Goal: Task Accomplishment & Management: Manage account settings

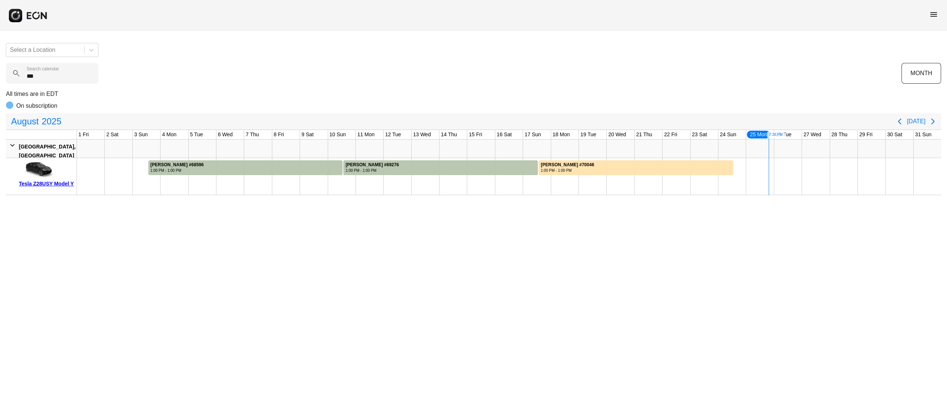
click at [0, 78] on div "Select a Location *** Search calendar MONTH All times are in EDT On subscriptio…" at bounding box center [473, 116] width 947 height 158
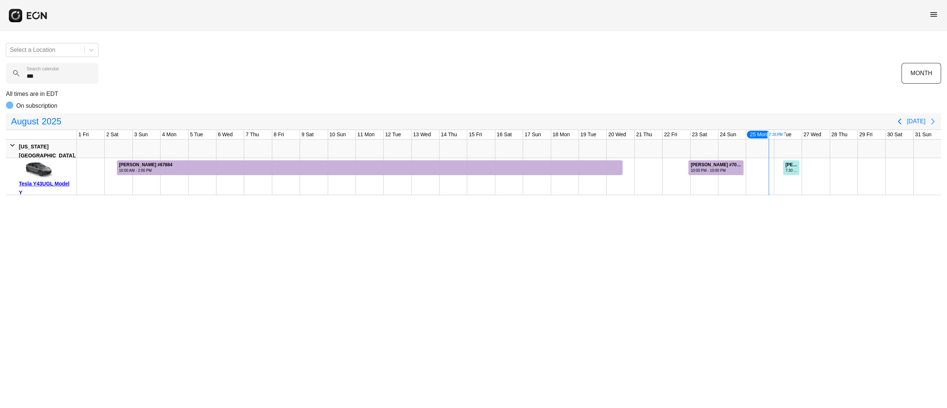
type calendar "***"
click at [937, 123] on icon "Next page" at bounding box center [933, 121] width 9 height 9
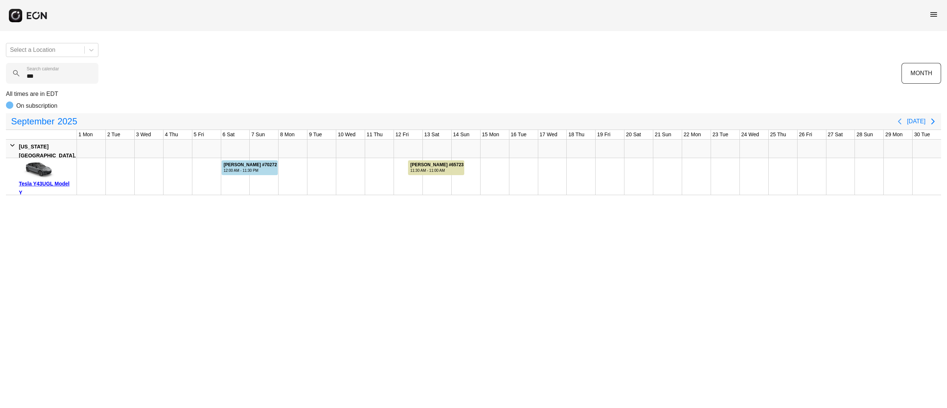
click at [901, 122] on icon "Previous page" at bounding box center [899, 121] width 3 height 6
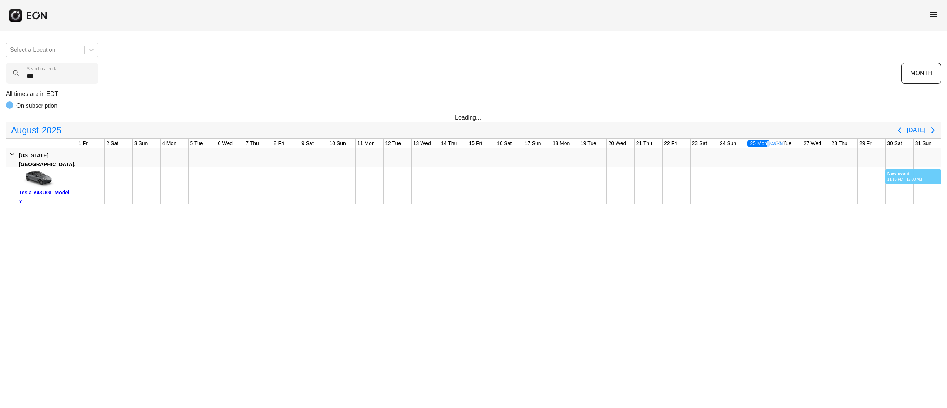
drag, startPoint x: 885, startPoint y: 179, endPoint x: 943, endPoint y: 187, distance: 58.7
click at [943, 187] on div "Select a Location *** Search calendar MONTH All times are in EDT On subscriptio…" at bounding box center [473, 120] width 947 height 167
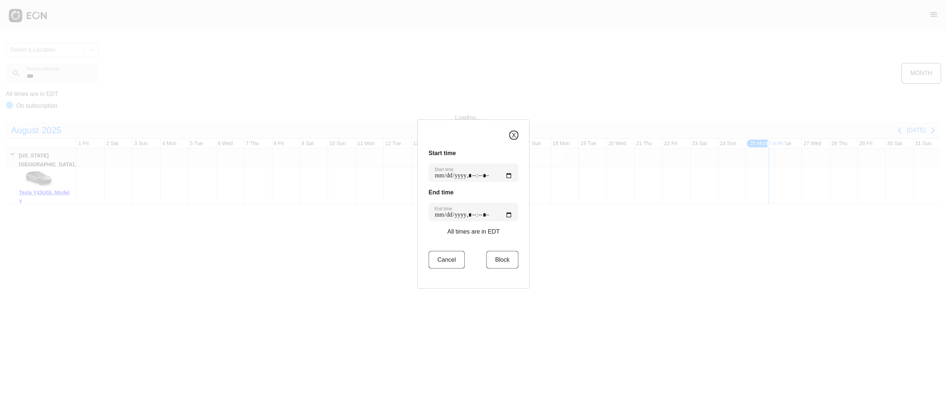
click at [511, 136] on button "X" at bounding box center [513, 135] width 9 height 9
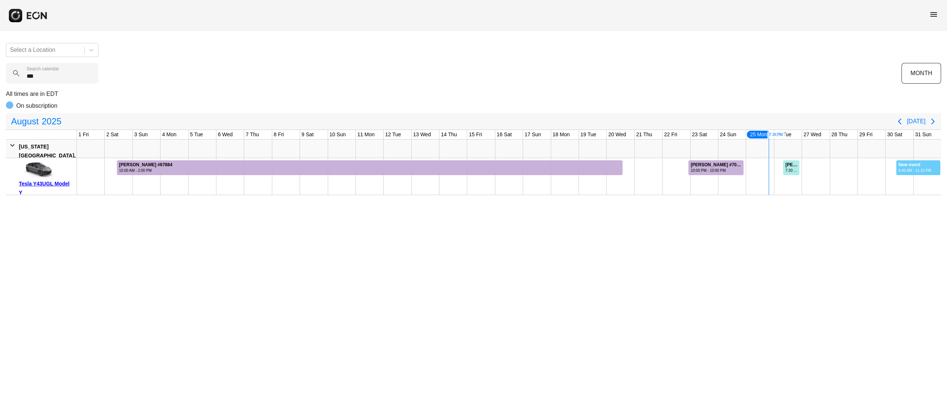
drag, startPoint x: 896, startPoint y: 167, endPoint x: 940, endPoint y: 171, distance: 44.6
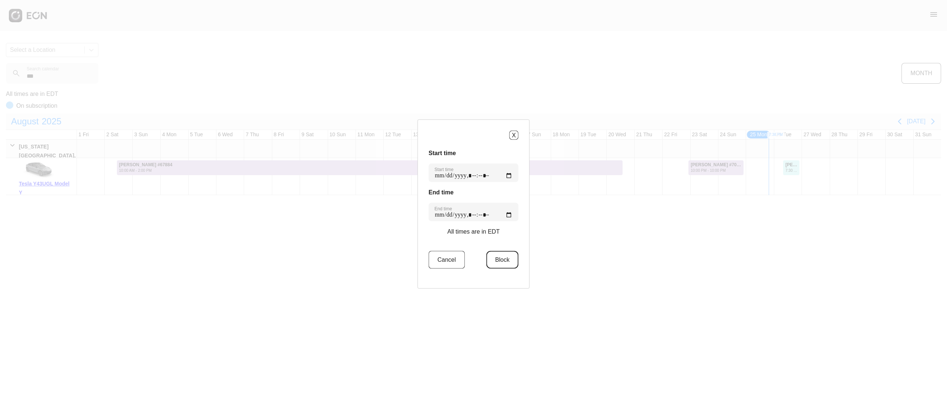
drag, startPoint x: 504, startPoint y: 257, endPoint x: 540, endPoint y: 247, distance: 37.5
click at [502, 257] on button "Block" at bounding box center [502, 260] width 32 height 18
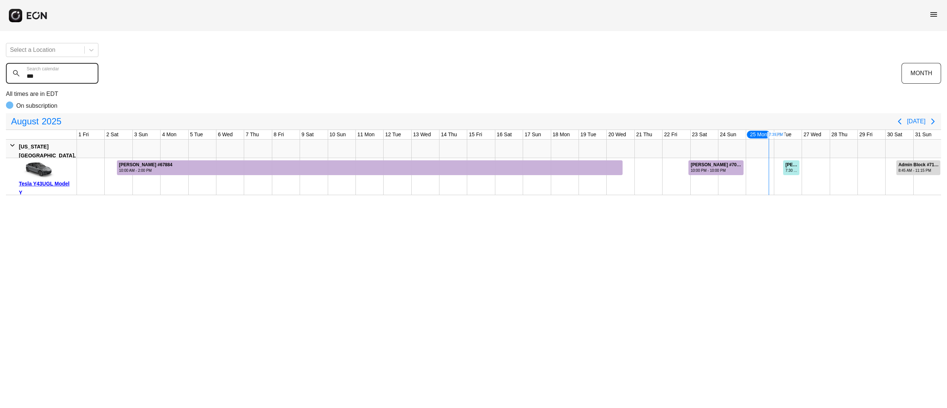
drag, startPoint x: 48, startPoint y: 73, endPoint x: 1, endPoint y: 73, distance: 46.6
click at [4, 73] on div "Select a Location *** Search calendar MONTH All times are in EDT On subscriptio…" at bounding box center [473, 116] width 947 height 158
type calendar "******"
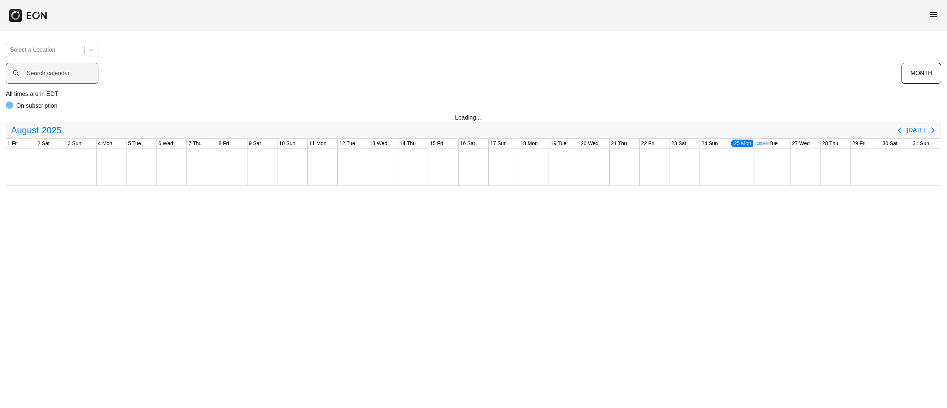
click at [52, 72] on label "Search calendar" at bounding box center [48, 73] width 43 height 9
click at [52, 72] on calendar "Search calendar" at bounding box center [52, 73] width 92 height 21
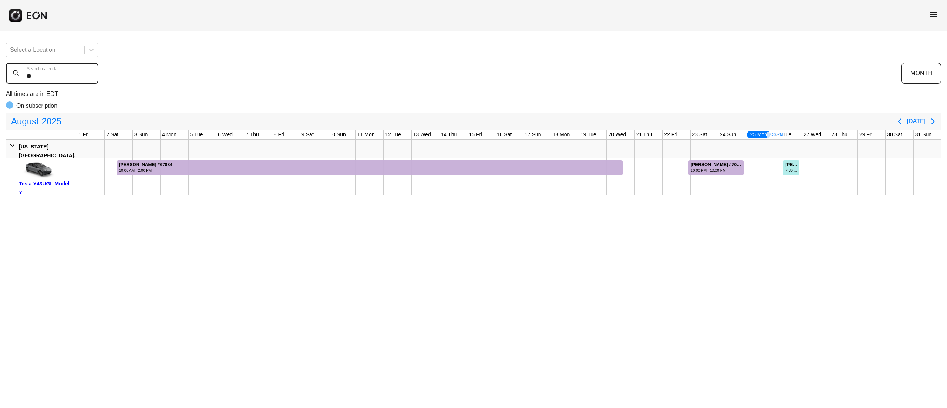
type calendar "*"
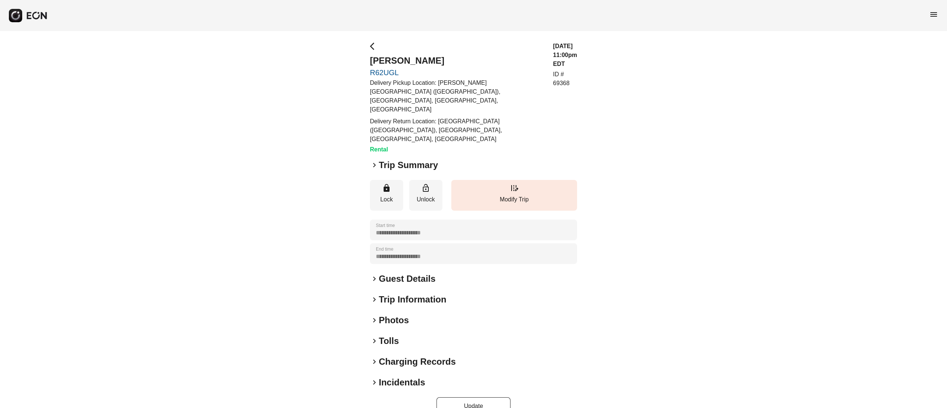
click at [405, 376] on h2 "Incidentals" at bounding box center [402, 382] width 46 height 12
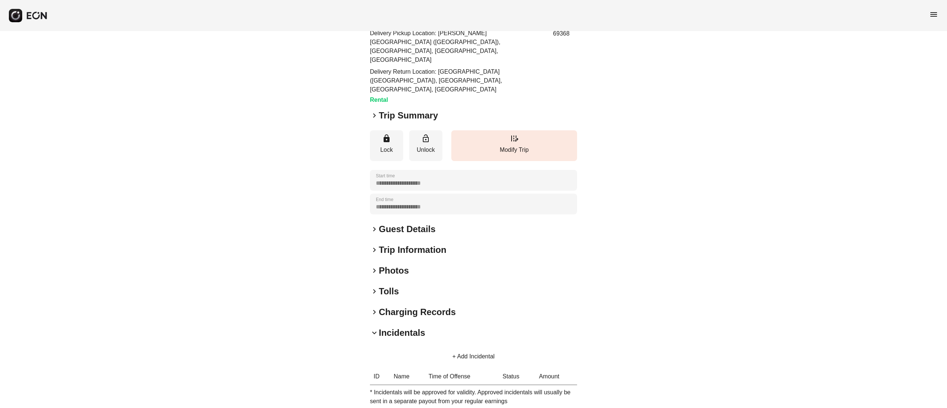
scroll to position [90, 0]
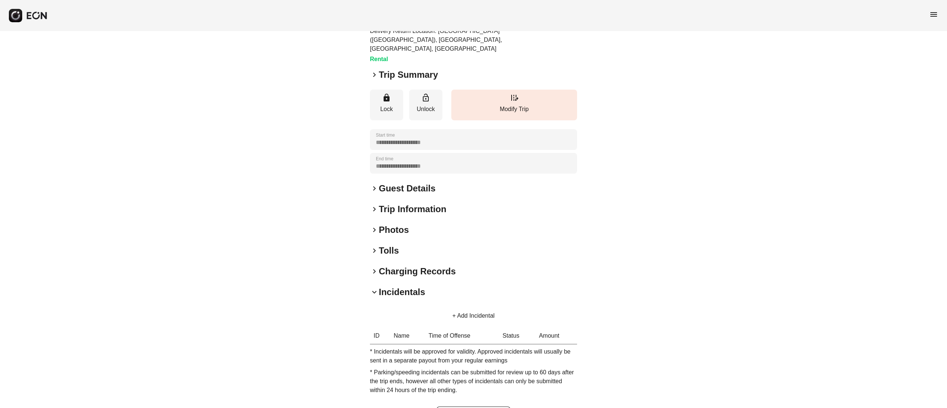
click at [482, 307] on button "+ Add Incidental" at bounding box center [474, 316] width 60 height 18
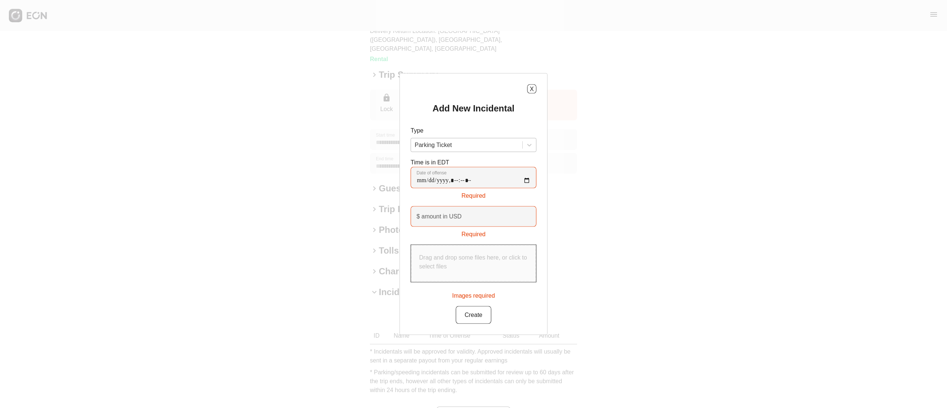
click at [491, 143] on div at bounding box center [467, 145] width 104 height 10
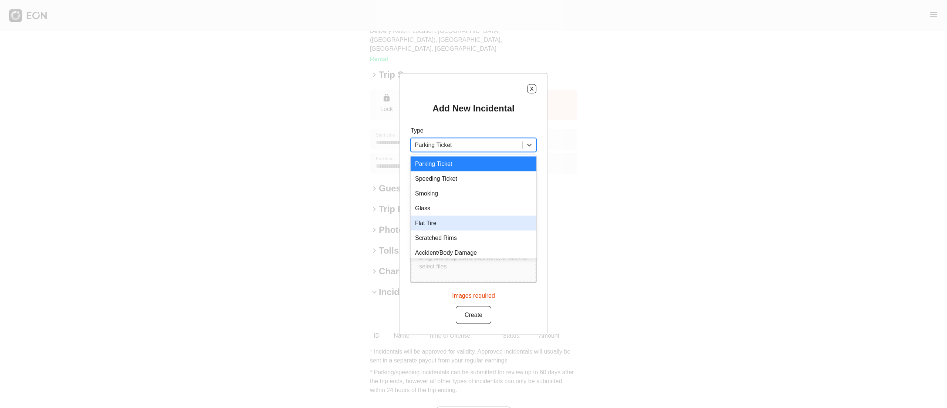
scroll to position [18, 0]
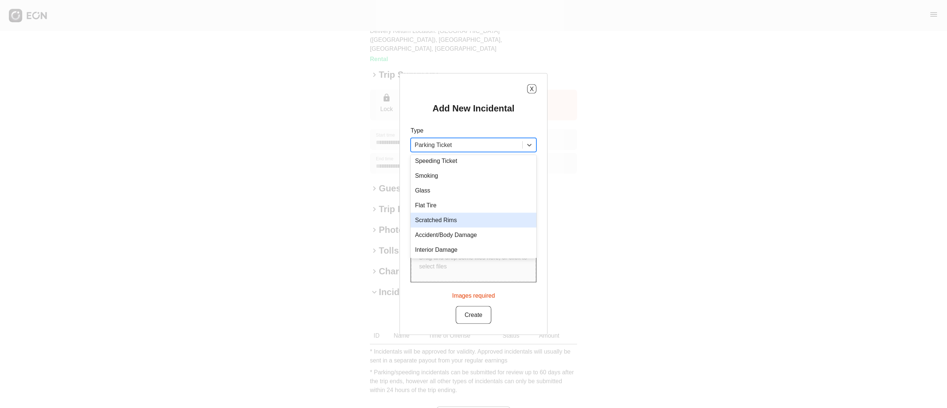
click at [465, 223] on div "Scratched Rims" at bounding box center [474, 220] width 126 height 15
type USD "***"
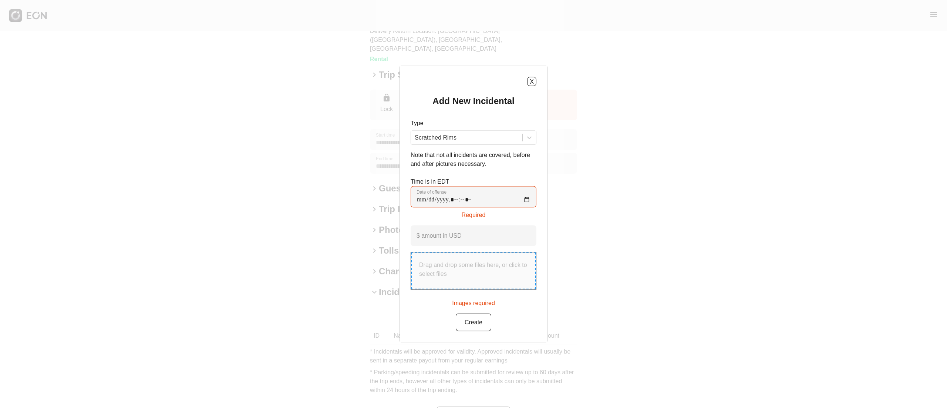
click at [468, 268] on p "Drag and drop some files here, or click to select files" at bounding box center [473, 269] width 109 height 18
click at [474, 260] on p "Drag and drop some files here, or click to select files" at bounding box center [473, 269] width 109 height 18
type input "**********"
click at [445, 235] on div "Add New Incidental Type Scratched Rims Note that not all incidents are covered,…" at bounding box center [474, 212] width 126 height 233
click at [525, 196] on offense "Date of offense" at bounding box center [474, 197] width 126 height 21
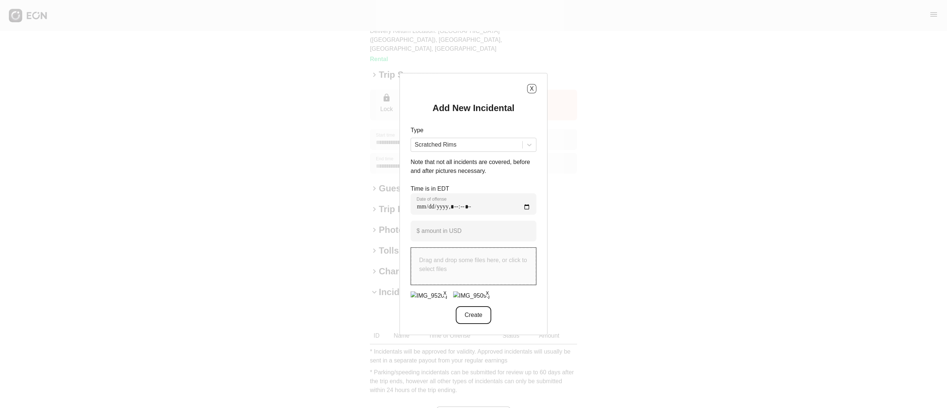
type offense "**********"
click at [477, 317] on button "Create" at bounding box center [474, 315] width 36 height 18
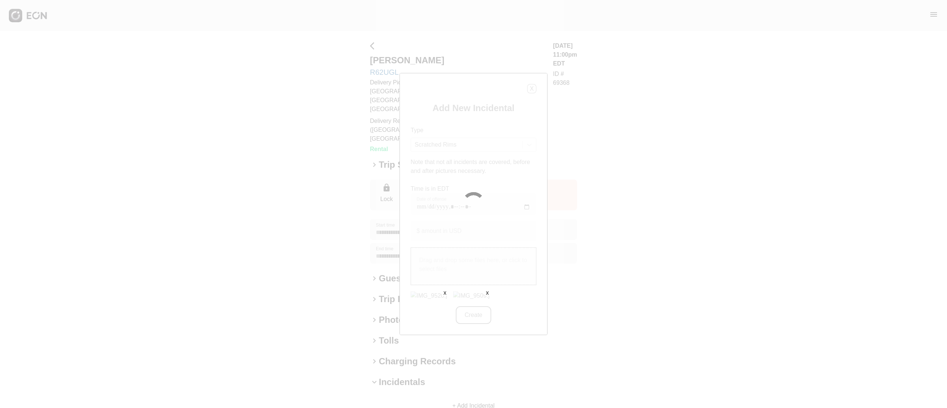
scroll to position [0, 0]
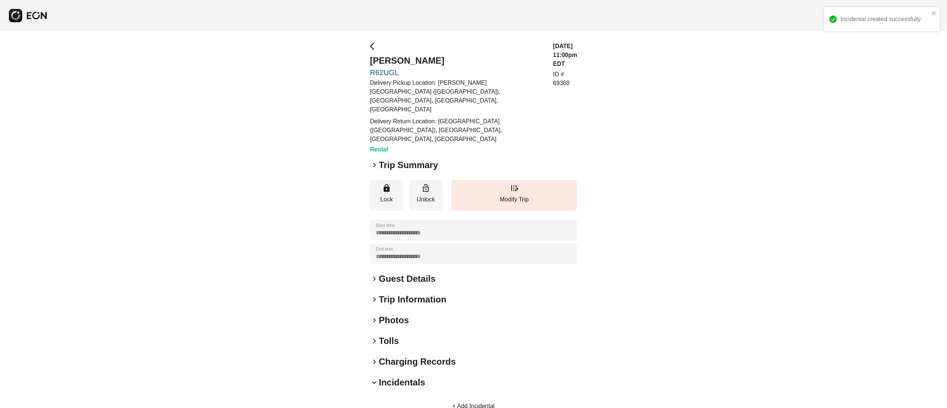
click at [575, 70] on p "ID # 69368" at bounding box center [565, 79] width 24 height 18
copy p "69368"
click at [411, 54] on div "arrow_back_ios Sean Baker R62UGL Delivery Pickup Location: John F. Kennedy Inte…" at bounding box center [457, 98] width 174 height 112
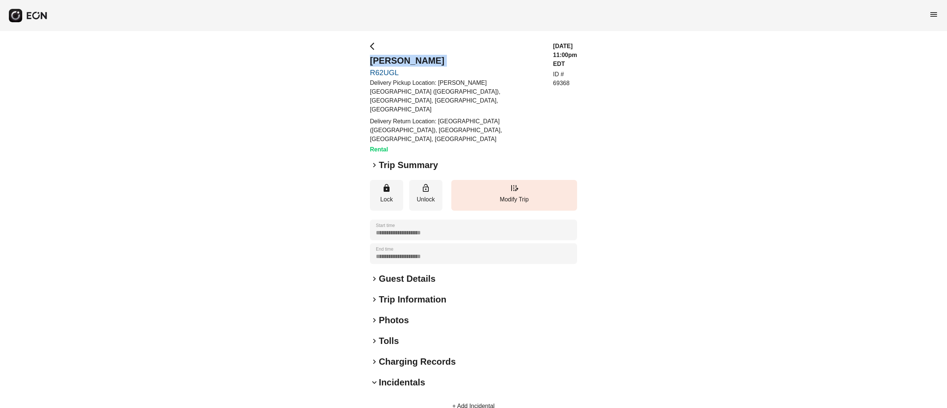
click at [411, 54] on div "arrow_back_ios Sean Baker R62UGL Delivery Pickup Location: John F. Kennedy Inte…" at bounding box center [457, 98] width 174 height 112
copy h2 "Sean Baker"
click at [391, 314] on h2 "Photos" at bounding box center [394, 320] width 30 height 12
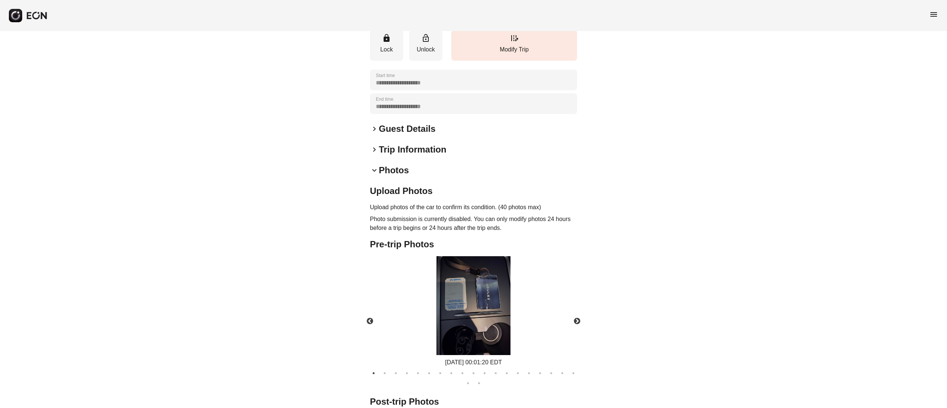
scroll to position [246, 0]
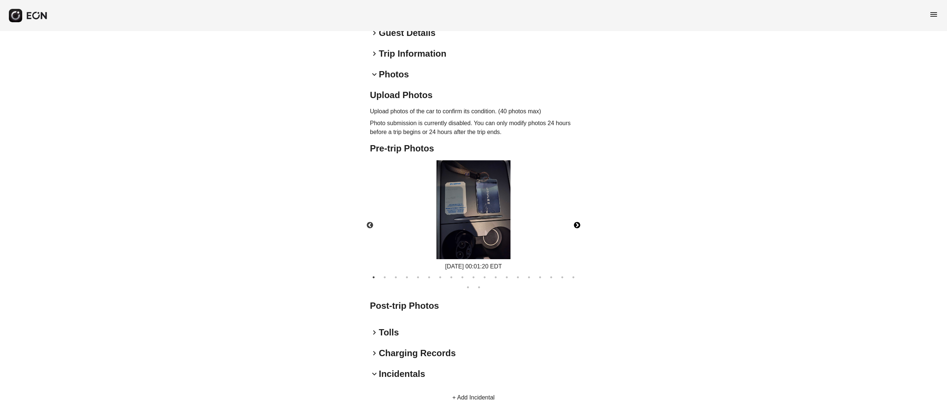
click at [580, 212] on button "Next" at bounding box center [577, 225] width 26 height 26
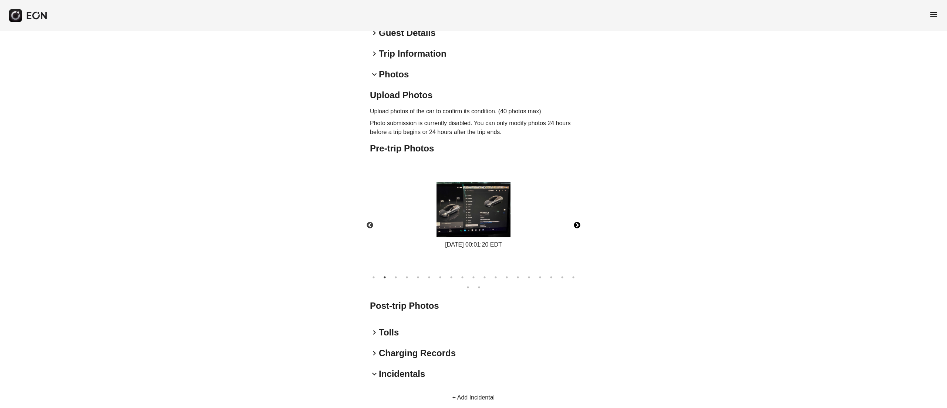
click at [580, 212] on button "Next" at bounding box center [577, 225] width 26 height 26
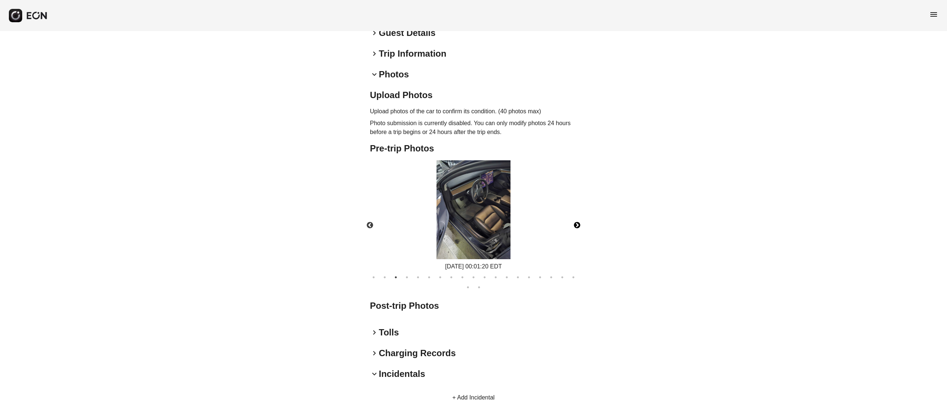
click at [580, 212] on button "Next" at bounding box center [577, 225] width 26 height 26
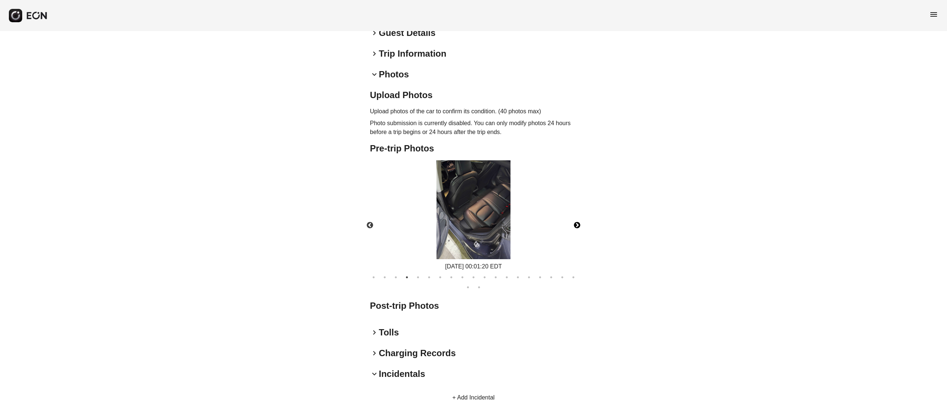
click at [580, 212] on button "Next" at bounding box center [577, 225] width 26 height 26
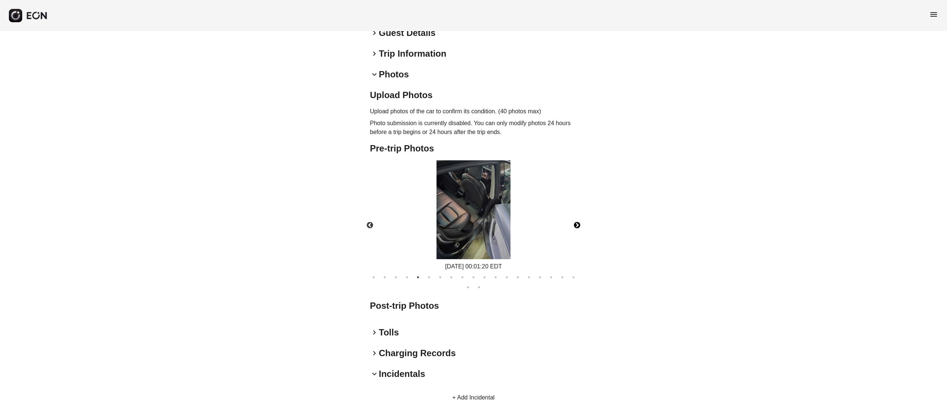
click at [580, 212] on button "Next" at bounding box center [577, 225] width 26 height 26
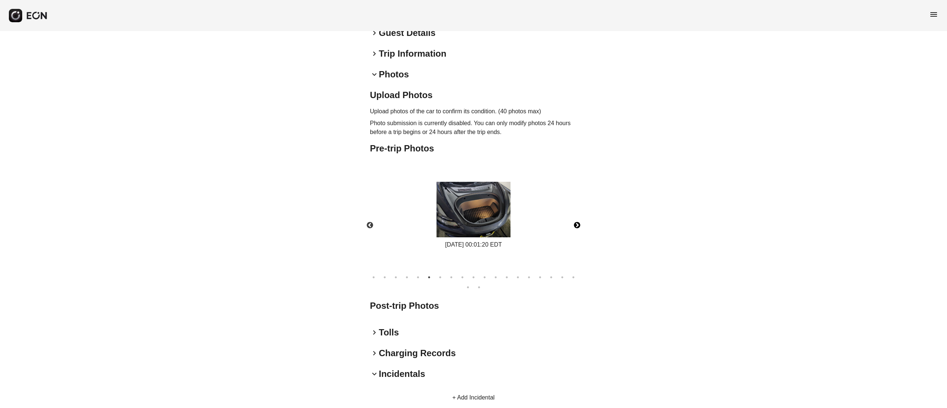
click at [580, 212] on button "Next" at bounding box center [577, 225] width 26 height 26
click at [574, 212] on button "Next" at bounding box center [577, 225] width 26 height 26
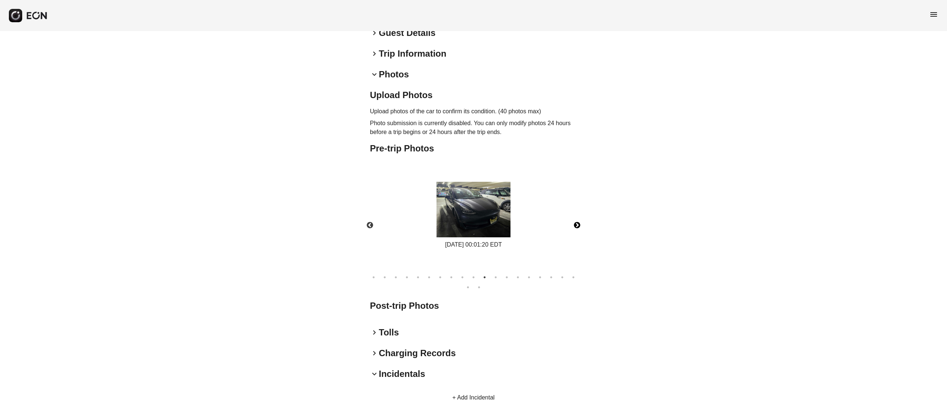
click at [574, 212] on button "Next" at bounding box center [577, 225] width 26 height 26
click at [414, 199] on div "08/12/2025 00:01:20 EDT" at bounding box center [474, 215] width 220 height 111
click at [478, 182] on img at bounding box center [474, 209] width 74 height 55
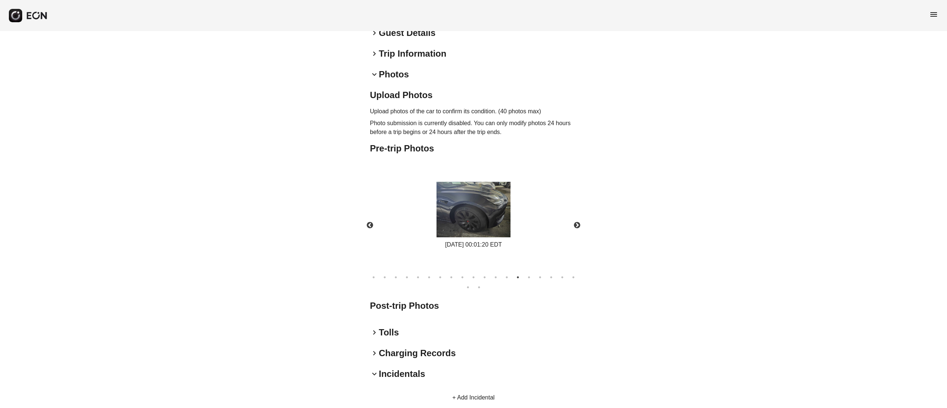
click at [583, 74] on div "**********" at bounding box center [473, 159] width 947 height 748
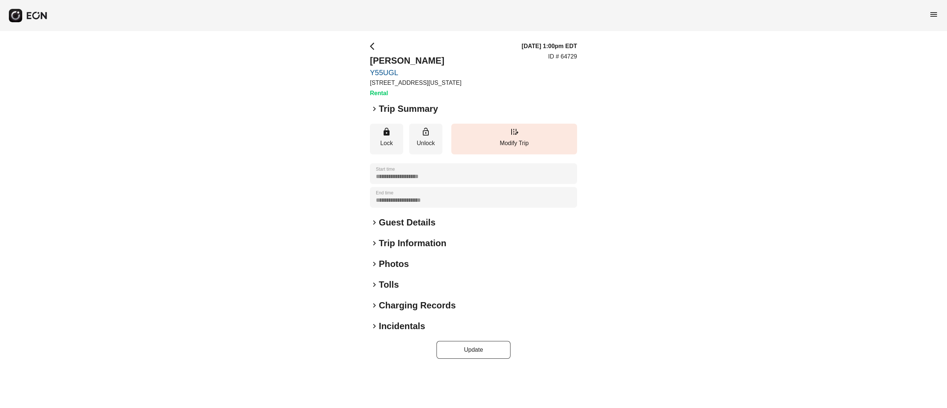
click at [400, 265] on h2 "Photos" at bounding box center [394, 264] width 30 height 12
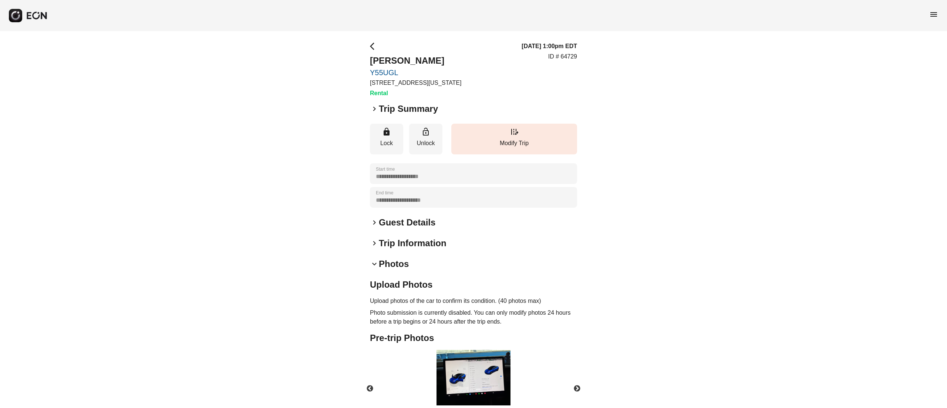
scroll to position [90, 0]
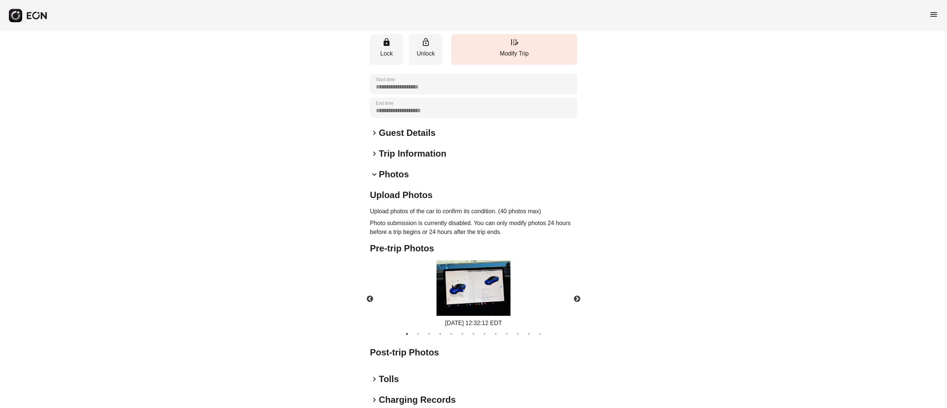
click at [472, 296] on img at bounding box center [474, 287] width 74 height 55
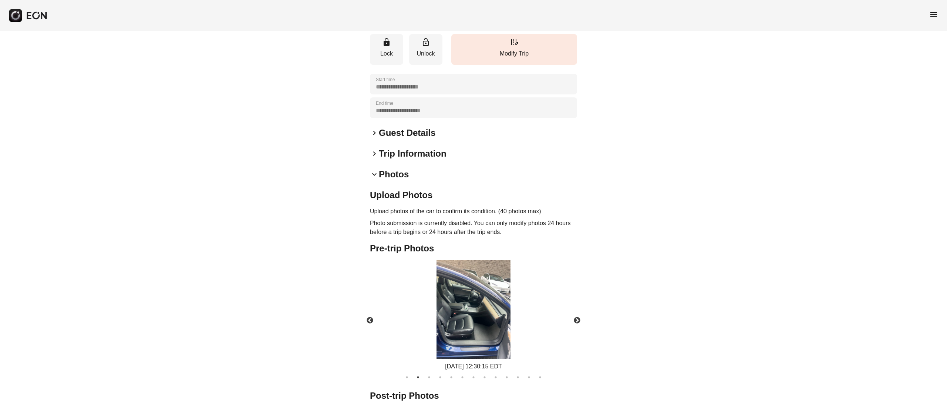
click at [496, 306] on img at bounding box center [474, 309] width 74 height 99
click at [376, 322] on button "Previous" at bounding box center [370, 320] width 26 height 26
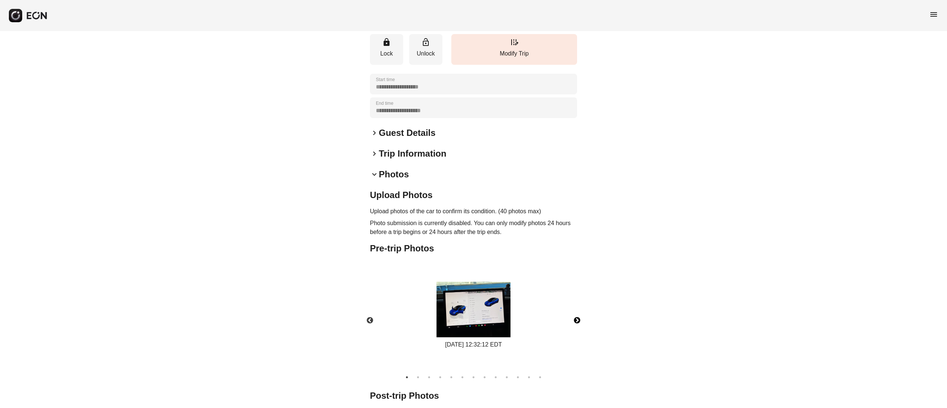
click at [580, 321] on button "Next" at bounding box center [577, 320] width 26 height 26
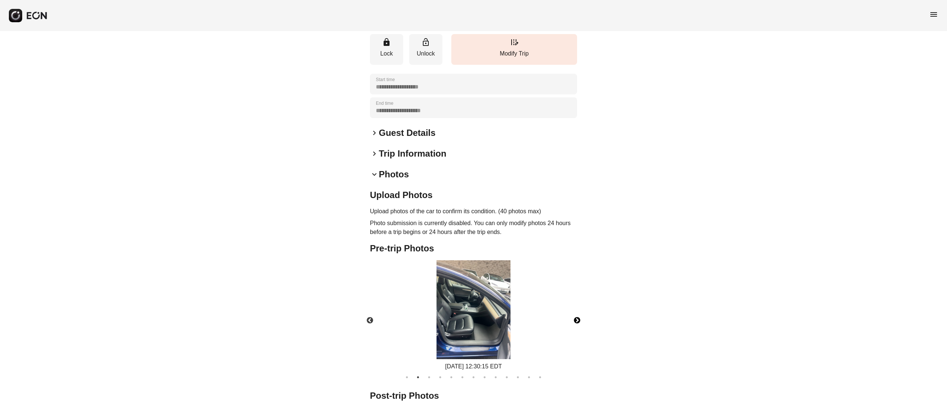
click at [580, 321] on button "Next" at bounding box center [577, 320] width 26 height 26
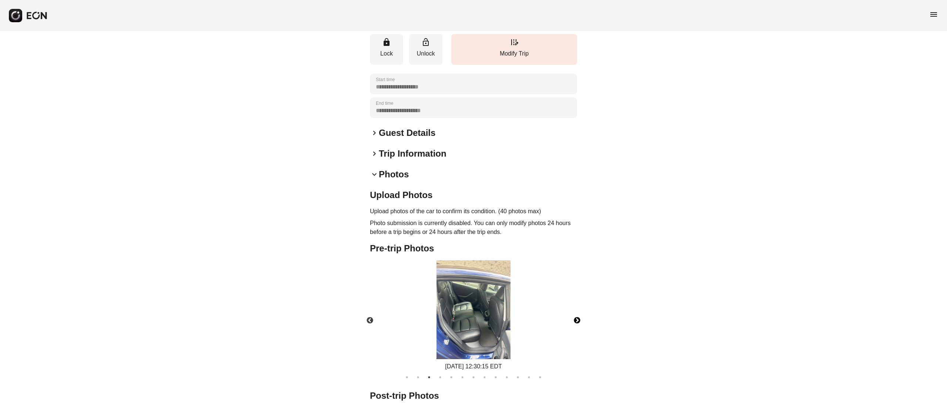
click at [578, 318] on button "Next" at bounding box center [577, 320] width 26 height 26
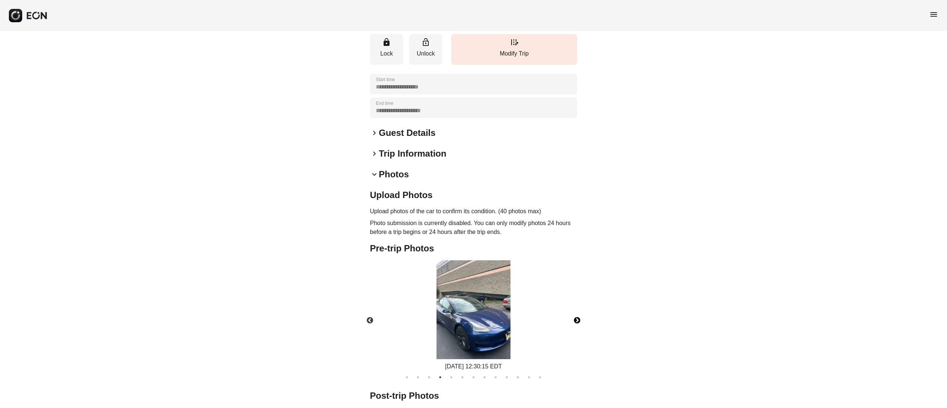
click at [496, 317] on img at bounding box center [474, 309] width 74 height 99
click at [579, 314] on button "Next" at bounding box center [577, 320] width 26 height 26
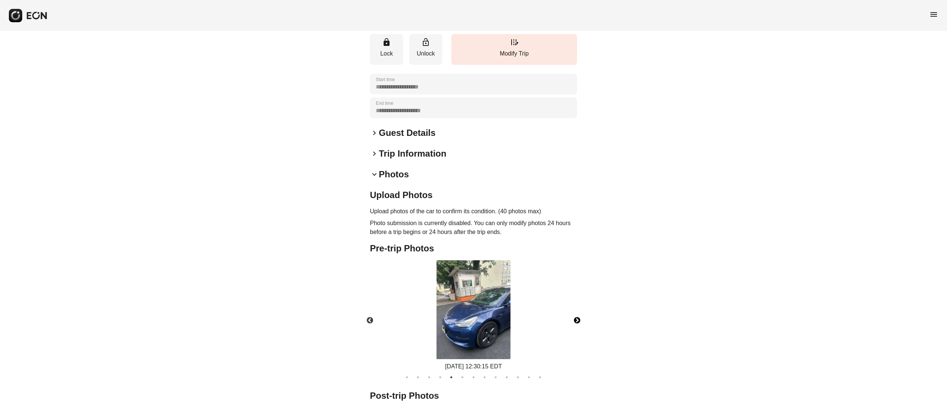
click at [579, 314] on button "Next" at bounding box center [577, 320] width 26 height 26
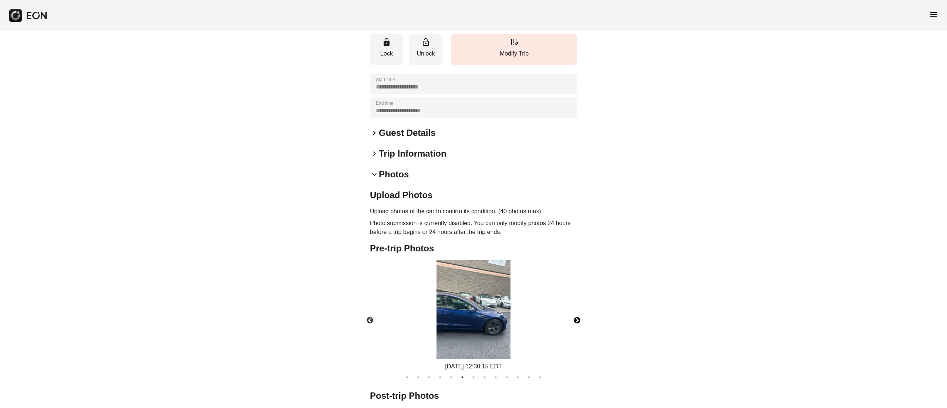
click at [579, 314] on button "Next" at bounding box center [577, 320] width 26 height 26
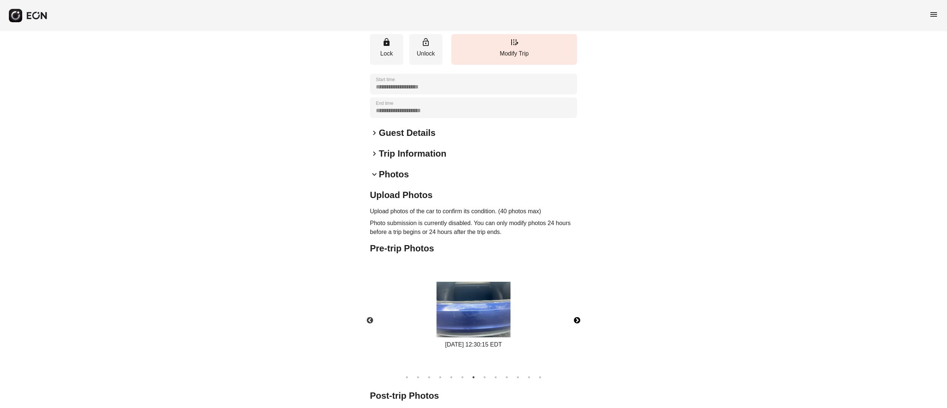
click at [579, 314] on button "Next" at bounding box center [577, 320] width 26 height 26
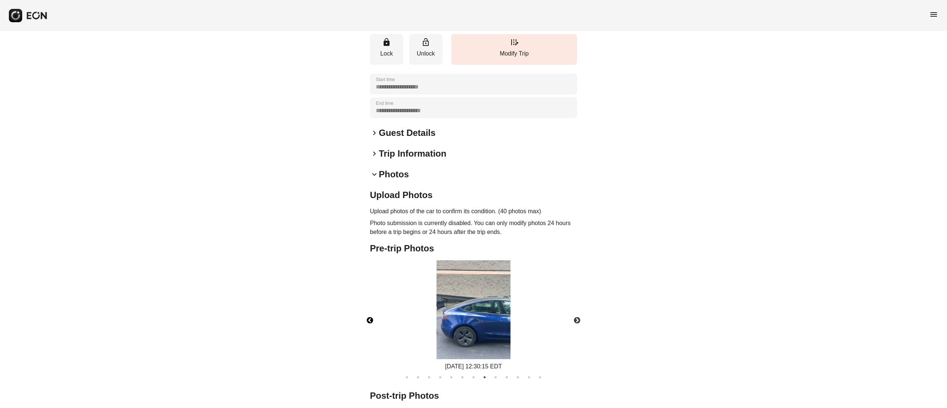
click at [366, 322] on button "Previous" at bounding box center [370, 320] width 26 height 26
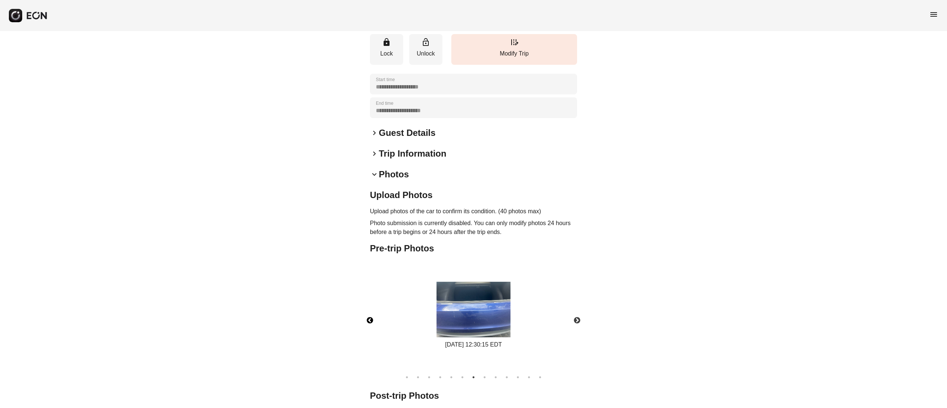
click at [467, 326] on img at bounding box center [474, 309] width 74 height 55
click at [579, 312] on button "Next" at bounding box center [577, 320] width 26 height 26
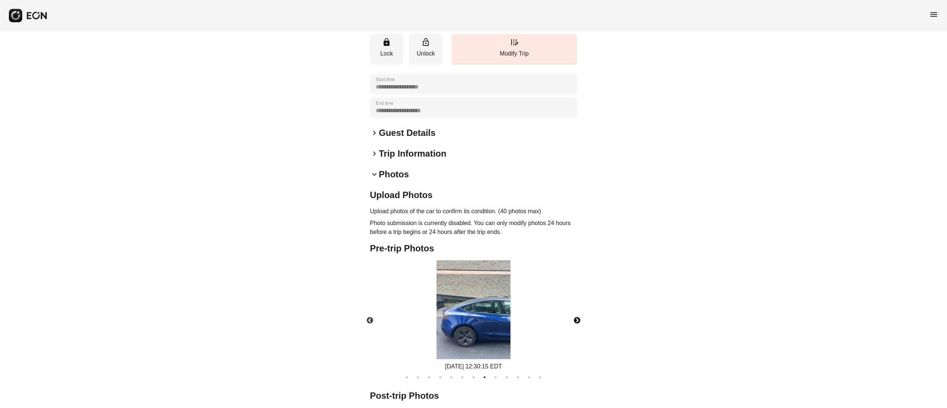
click at [476, 322] on img at bounding box center [474, 309] width 74 height 99
click at [579, 318] on button "Next" at bounding box center [577, 320] width 26 height 26
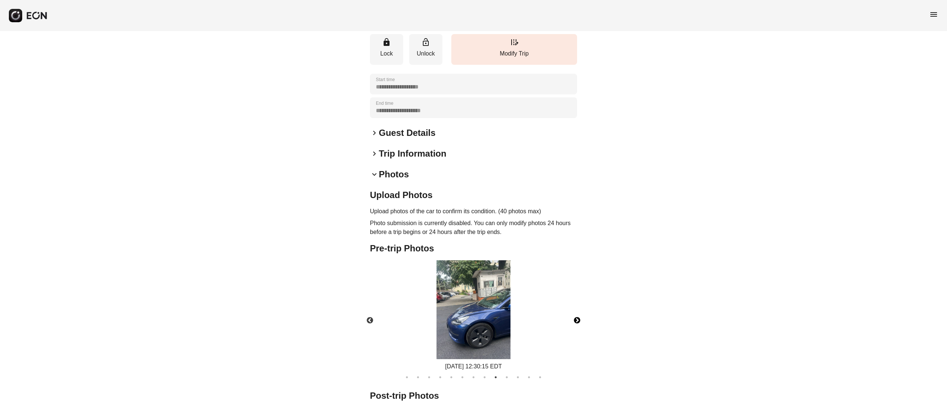
click at [579, 318] on button "Next" at bounding box center [577, 320] width 26 height 26
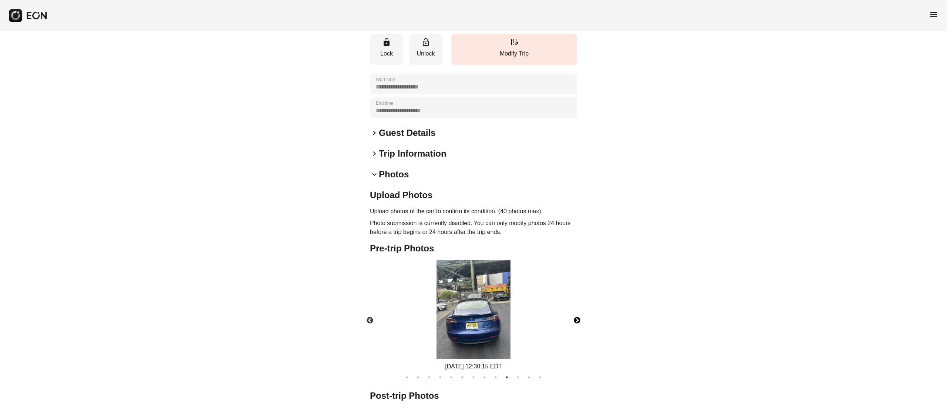
click at [499, 306] on img at bounding box center [474, 309] width 74 height 99
click at [576, 315] on button "Next" at bounding box center [577, 320] width 26 height 26
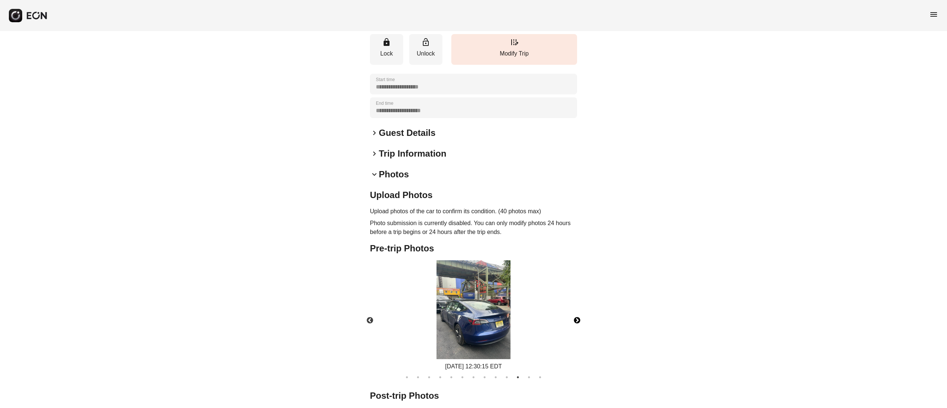
click at [576, 315] on button "Next" at bounding box center [577, 320] width 26 height 26
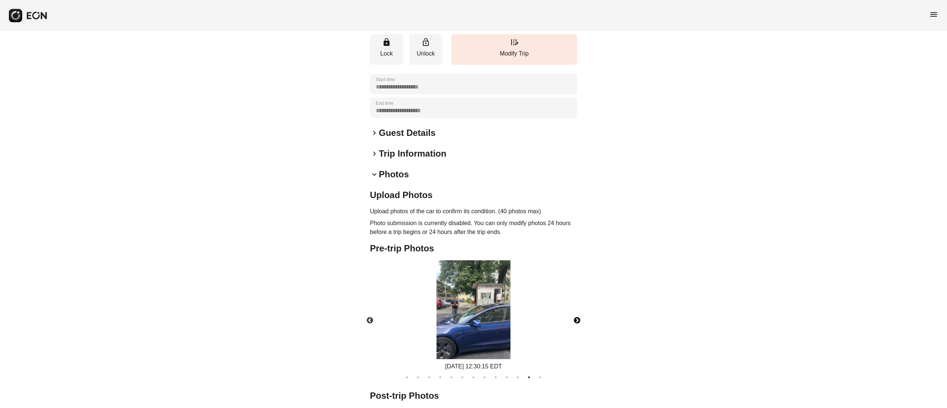
click at [576, 315] on button "Next" at bounding box center [577, 320] width 26 height 26
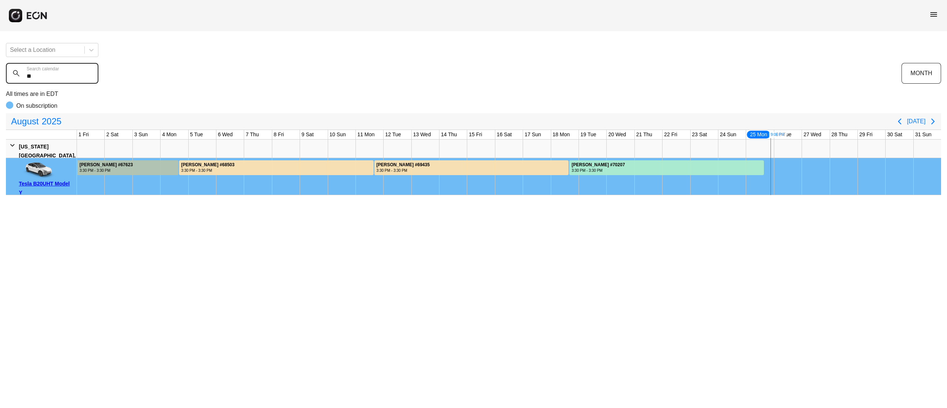
type calendar "*"
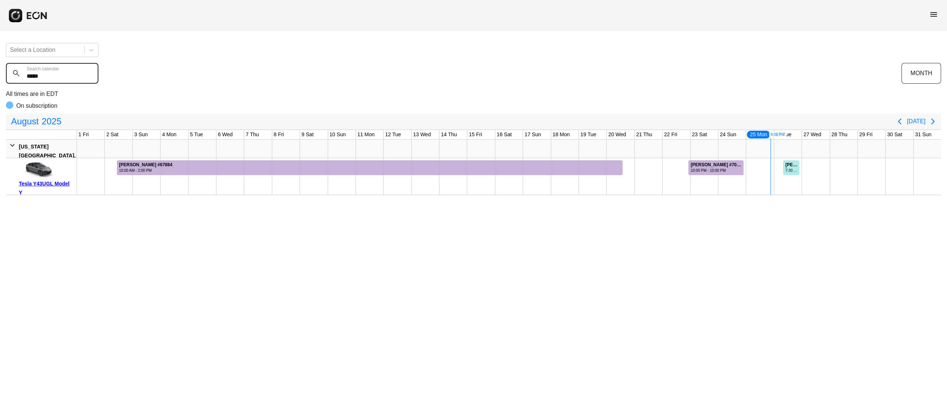
type calendar "*****"
drag, startPoint x: 885, startPoint y: 169, endPoint x: 943, endPoint y: 175, distance: 57.6
click at [943, 175] on div "Select a Location ***** Search calendar MONTH All times are in EDT On subscript…" at bounding box center [473, 116] width 947 height 158
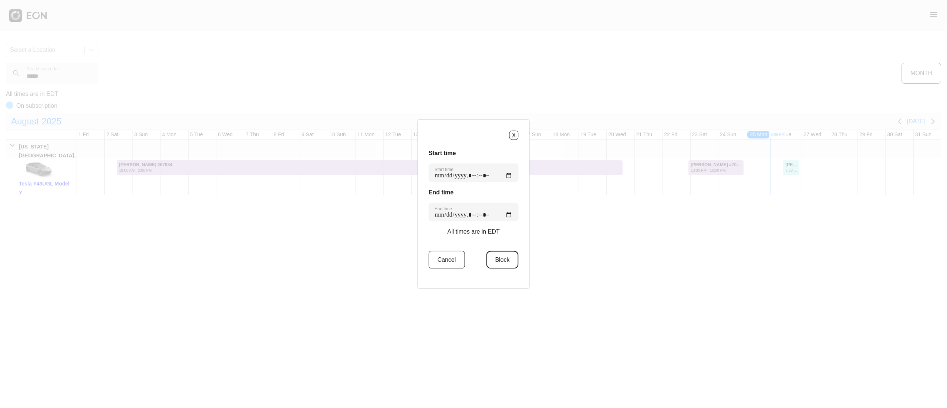
drag, startPoint x: 501, startPoint y: 256, endPoint x: 508, endPoint y: 241, distance: 17.0
click at [501, 256] on button "Block" at bounding box center [502, 260] width 32 height 18
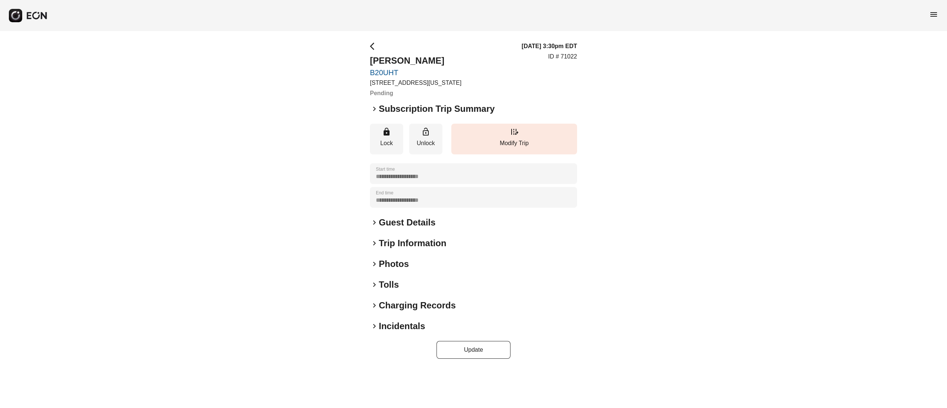
click at [571, 51] on div "08/25/25, 3:30pm EDT ID # 71022" at bounding box center [549, 70] width 55 height 56
copy p "71022"
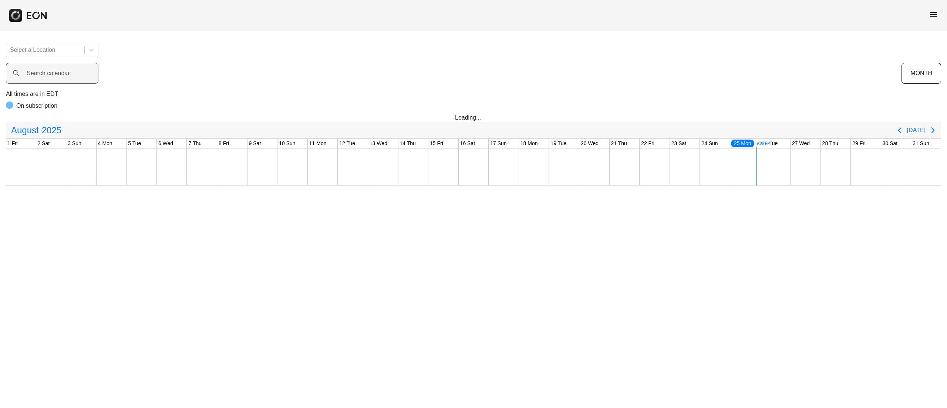
click at [48, 75] on label "Search calendar" at bounding box center [48, 73] width 43 height 9
click at [48, 75] on calendar "Search calendar" at bounding box center [52, 73] width 92 height 21
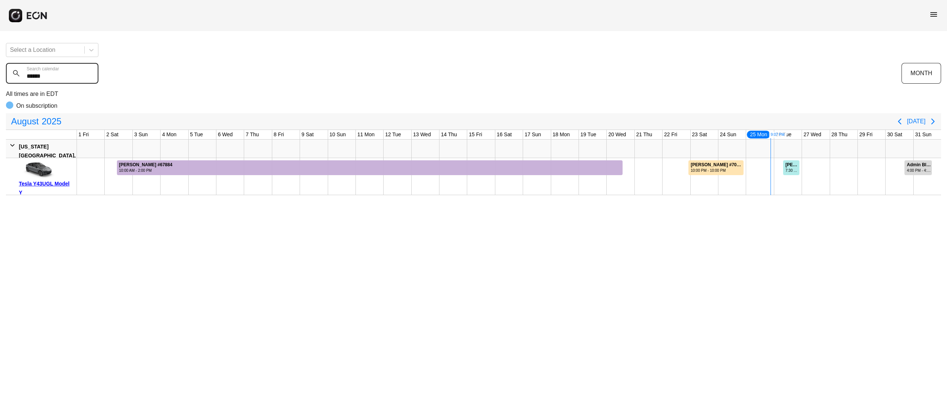
drag, startPoint x: 53, startPoint y: 82, endPoint x: 43, endPoint y: 76, distance: 11.5
click at [45, 78] on calendar "******" at bounding box center [52, 73] width 92 height 21
drag, startPoint x: 43, startPoint y: 76, endPoint x: 8, endPoint y: 76, distance: 35.1
click at [8, 76] on calendar "******" at bounding box center [52, 73] width 92 height 21
type calendar "*"
